Goal: Task Accomplishment & Management: Use online tool/utility

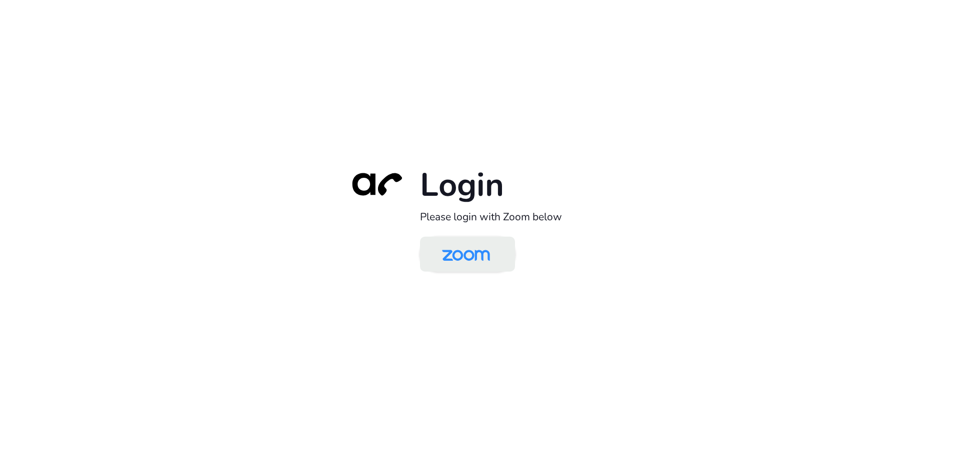
click at [457, 247] on img at bounding box center [465, 255] width 69 height 32
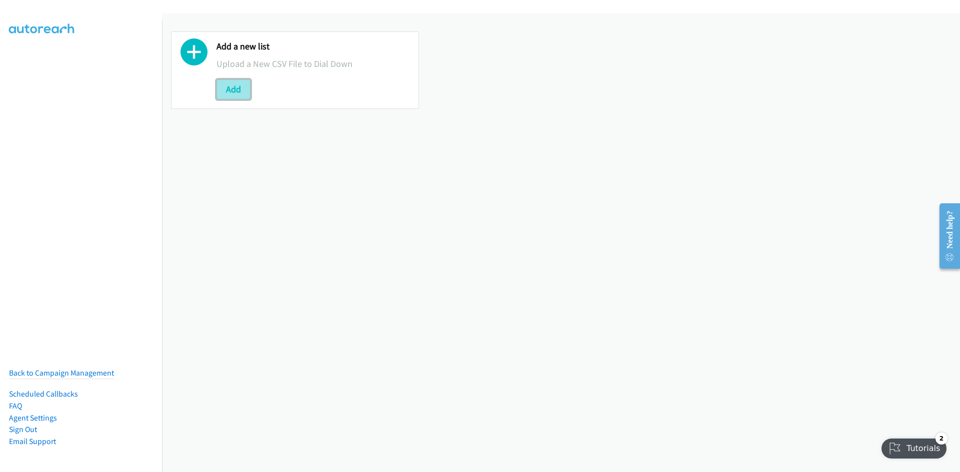
click at [233, 91] on button "Add" at bounding box center [233, 89] width 34 height 20
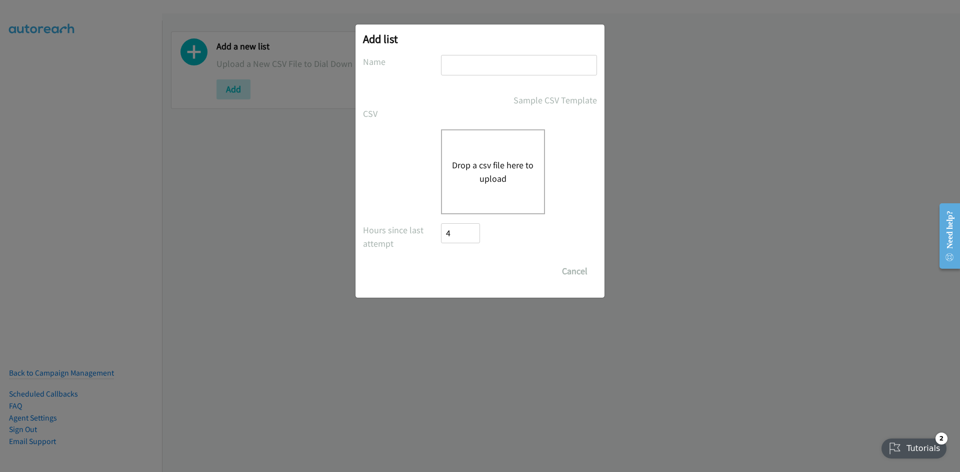
click at [460, 68] on input "text" at bounding box center [519, 65] width 156 height 20
type input "Auckland"
